Goal: Information Seeking & Learning: Find specific fact

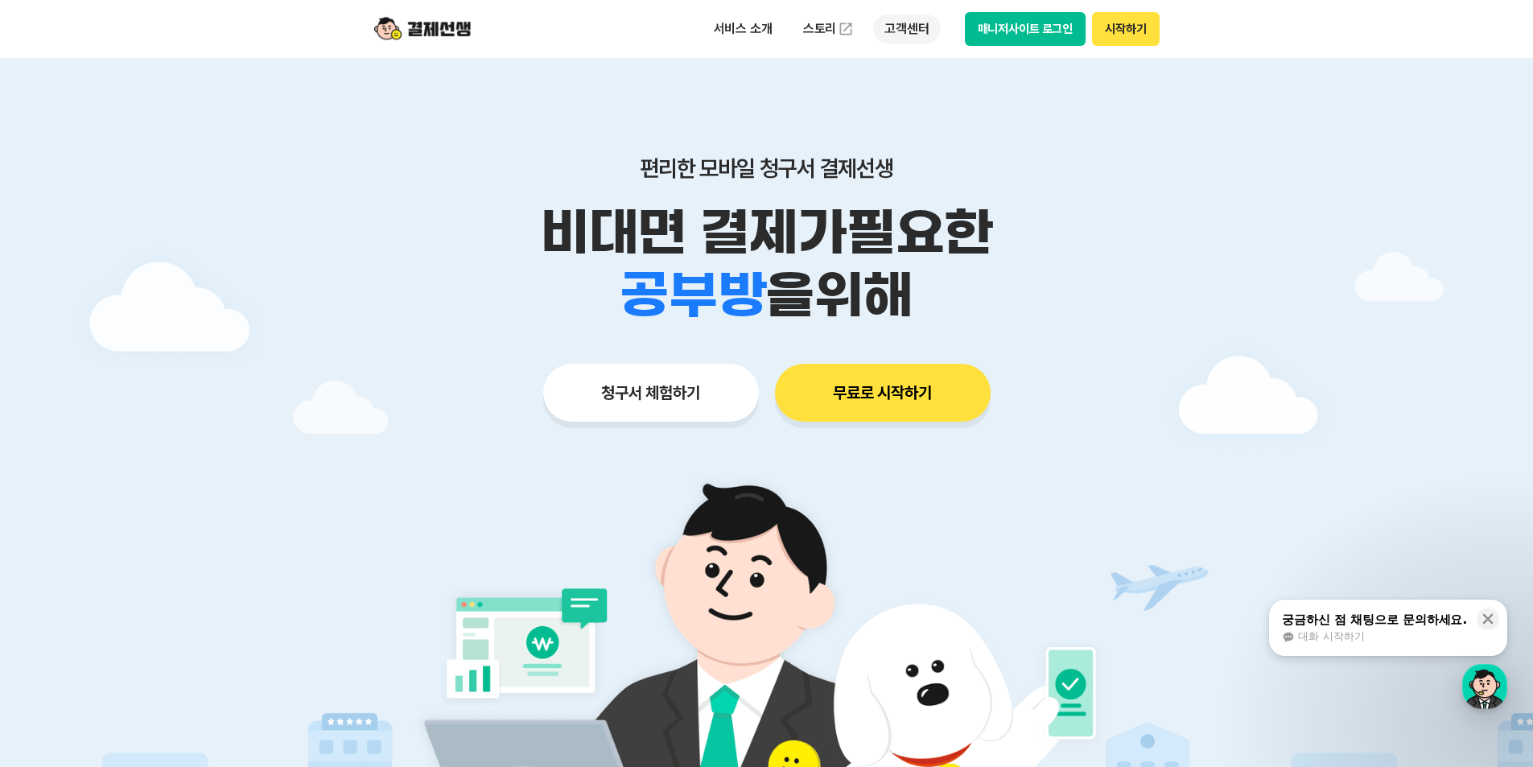
click at [905, 36] on p "고객센터" at bounding box center [906, 28] width 67 height 29
click at [904, 85] on link "자주 묻는 질문" at bounding box center [940, 95] width 135 height 32
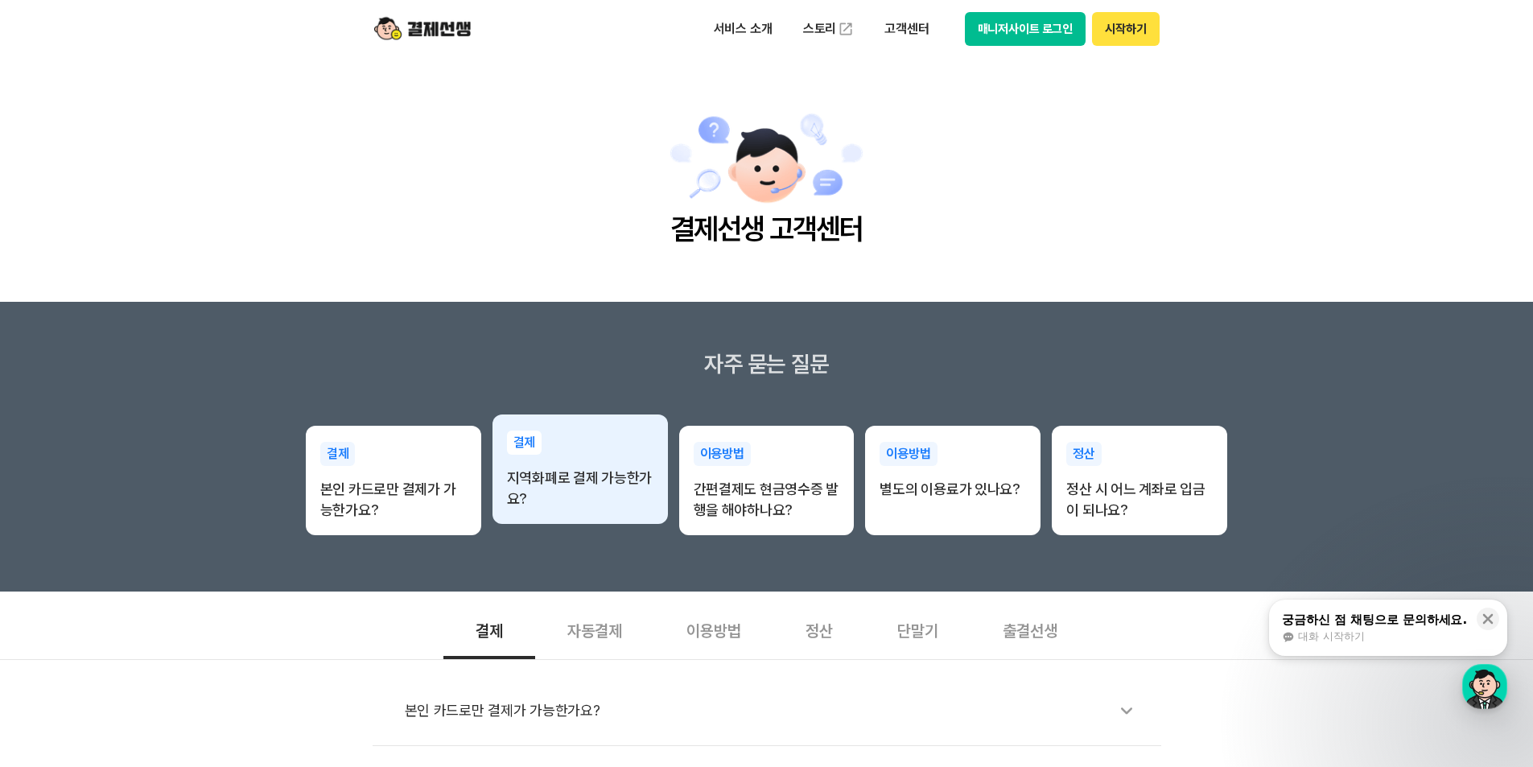
click at [576, 485] on p "지역화폐로 결제 가능한가요?" at bounding box center [580, 489] width 146 height 42
click at [576, 504] on p "지역화폐로 결제 가능한가요?" at bounding box center [580, 489] width 146 height 42
click at [547, 489] on p "지역화폐로 결제 가능한가요?" at bounding box center [580, 489] width 146 height 42
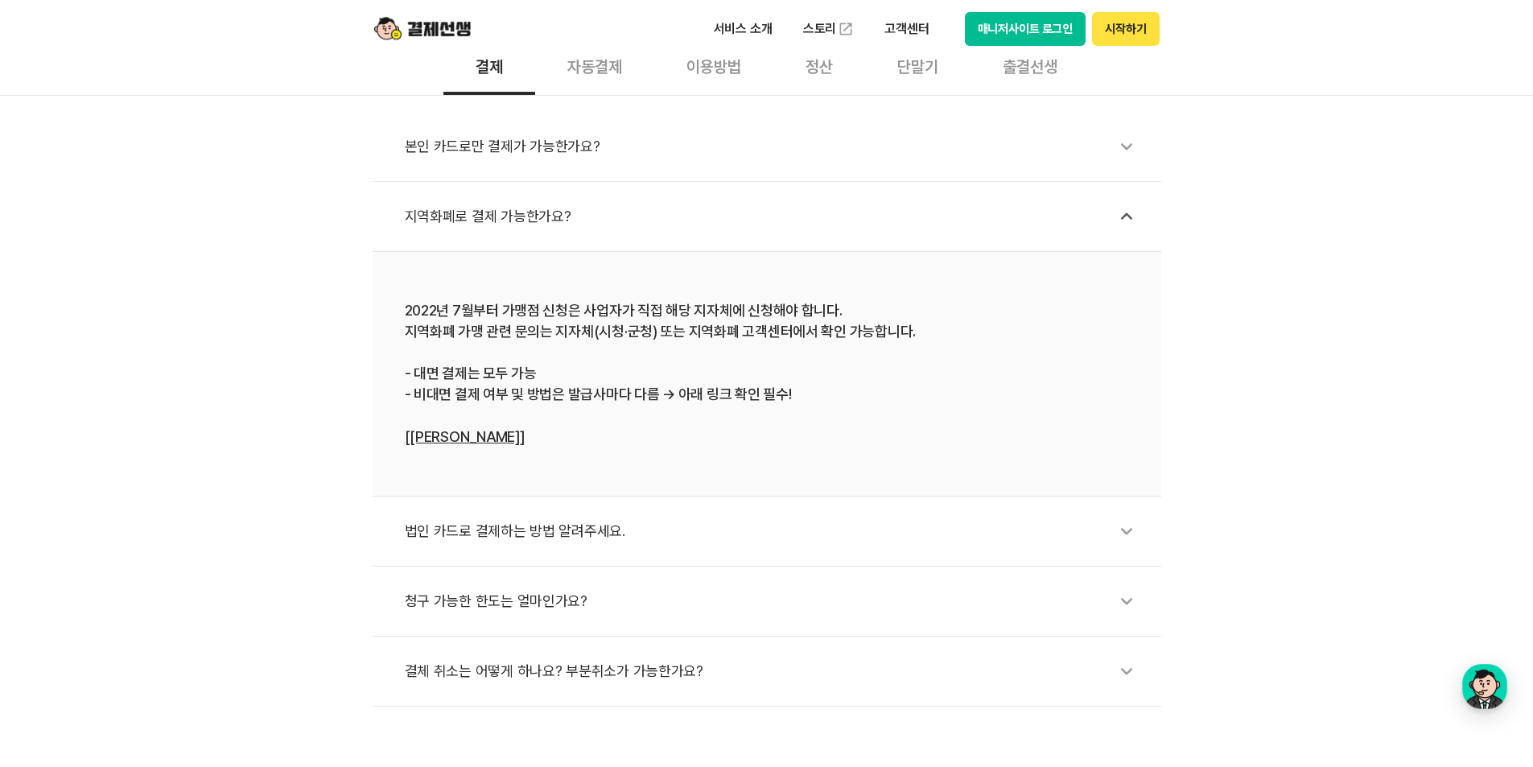
scroll to position [563, 0]
drag, startPoint x: 474, startPoint y: 312, endPoint x: 713, endPoint y: 317, distance: 239.1
click at [713, 317] on div "2022년 7월부터 가맹점 신청은 사업자가 직접 해당 지자체에 신청해야 합니다. 지역화폐 가맹 관련 문의는 지자체(시청·군청) 또는 지역화폐 …" at bounding box center [767, 374] width 724 height 147
drag, startPoint x: 853, startPoint y: 315, endPoint x: 534, endPoint y: 308, distance: 319.6
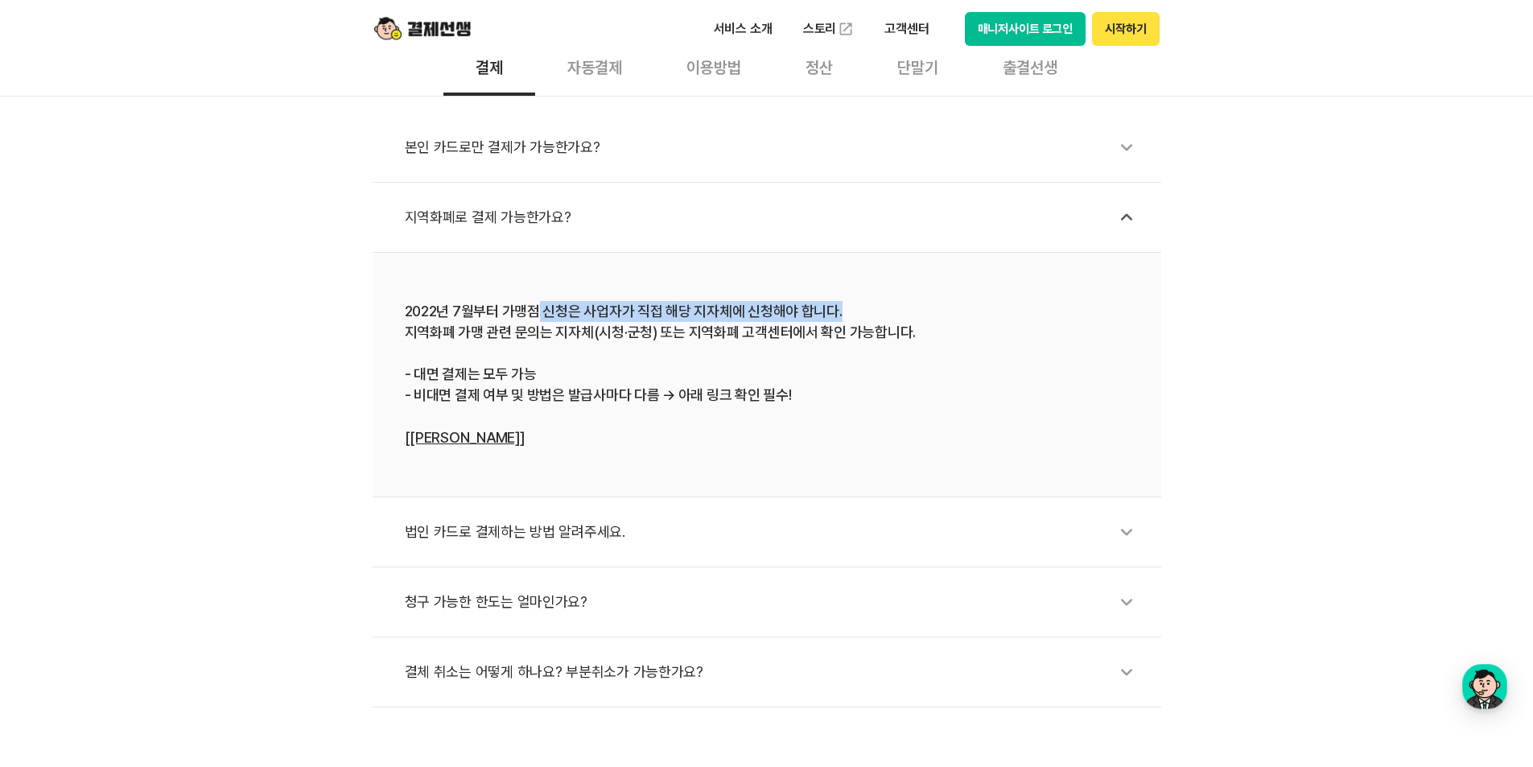
click at [534, 308] on div "2022년 7월부터 가맹점 신청은 사업자가 직접 해당 지자체에 신청해야 합니다. 지역화폐 가맹 관련 문의는 지자체(시청·군청) 또는 지역화폐 …" at bounding box center [767, 374] width 724 height 147
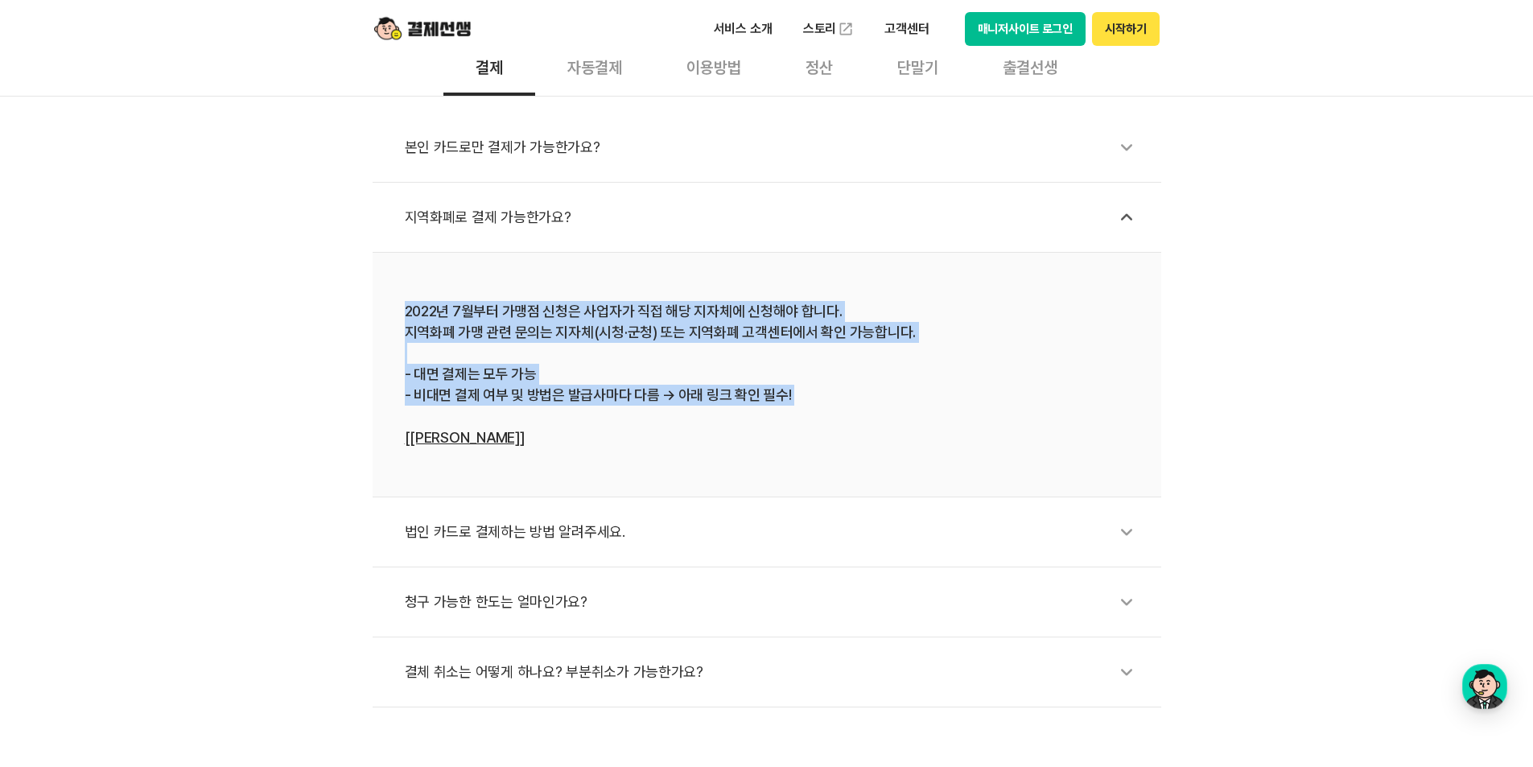
drag, startPoint x: 390, startPoint y: 311, endPoint x: 763, endPoint y: 413, distance: 386.2
click at [763, 413] on li "2022년 7월부터 가맹점 신청은 사업자가 직접 해당 지자체에 신청해야 합니다. 지역화폐 가맹 관련 문의는 지자체(시청·군청) 또는 지역화폐 …" at bounding box center [767, 375] width 789 height 245
click at [763, 413] on div "2022년 7월부터 가맹점 신청은 사업자가 직접 해당 지자체에 신청해야 합니다. 지역화폐 가맹 관련 문의는 지자체(시청·군청) 또는 지역화폐 …" at bounding box center [767, 374] width 724 height 147
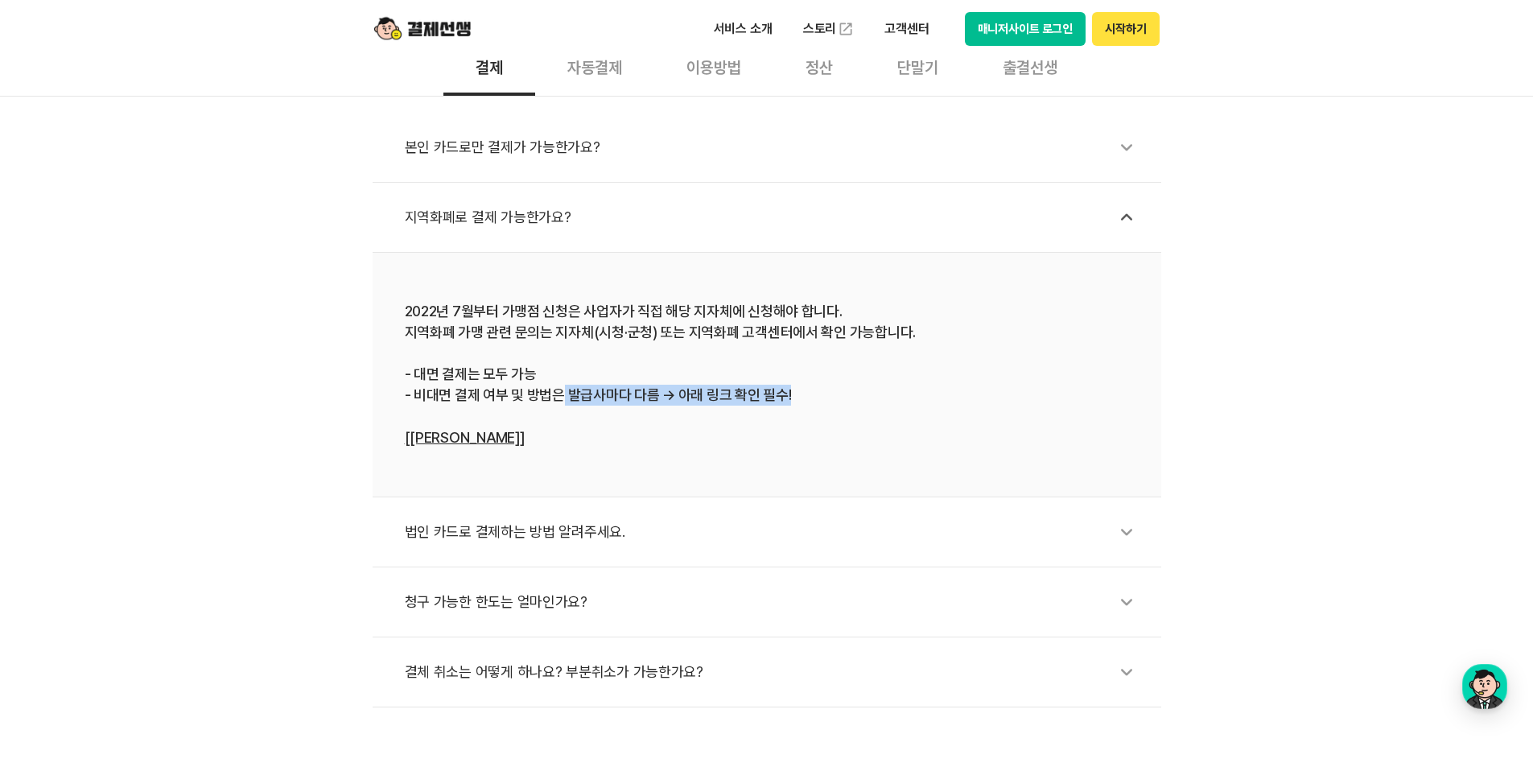
drag, startPoint x: 818, startPoint y: 394, endPoint x: 558, endPoint y: 402, distance: 260.1
click at [558, 402] on div "2022년 7월부터 가맹점 신청은 사업자가 직접 해당 지자체에 신청해야 합니다. 지역화폐 가맹 관련 문의는 지자체(시청·군청) 또는 지역화폐 …" at bounding box center [767, 374] width 724 height 147
click at [462, 439] on link "[[PERSON_NAME]]" at bounding box center [465, 437] width 120 height 17
